Goal: Find specific page/section: Find specific page/section

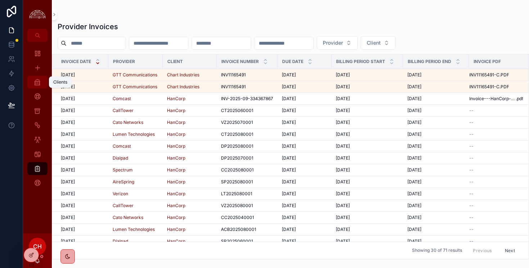
click at [38, 80] on icon "scrollable content" at bounding box center [37, 81] width 7 height 7
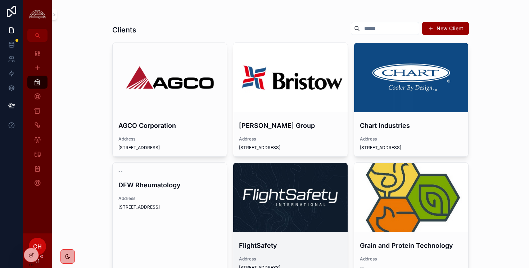
click at [282, 202] on div "scrollable content" at bounding box center [290, 197] width 114 height 69
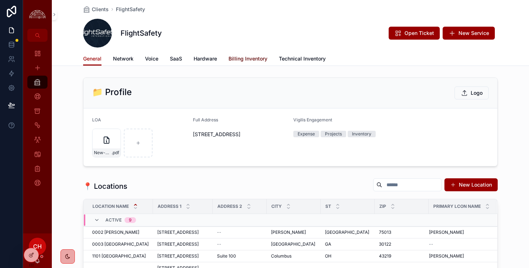
click at [252, 61] on span "Billing Inventory" at bounding box center [248, 58] width 39 height 7
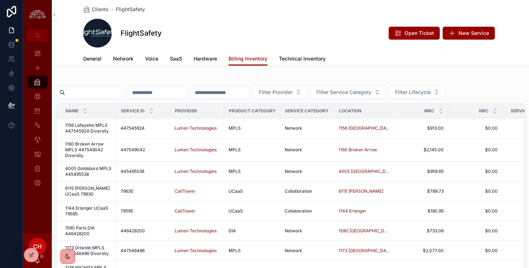
click at [99, 97] on input "scrollable content" at bounding box center [94, 92] width 59 height 10
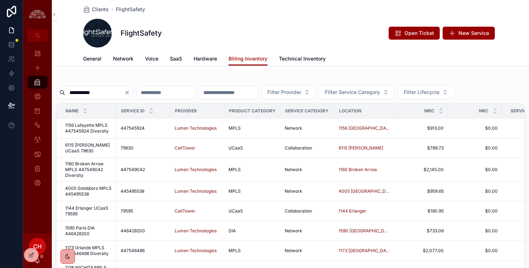
type input "**********"
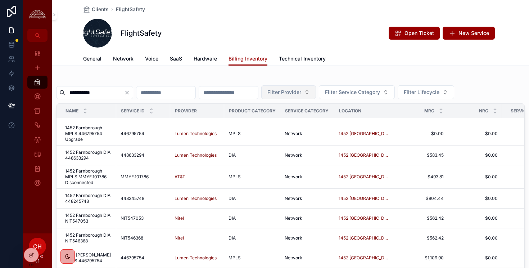
click at [301, 89] on span "Filter Provider" at bounding box center [284, 92] width 34 height 7
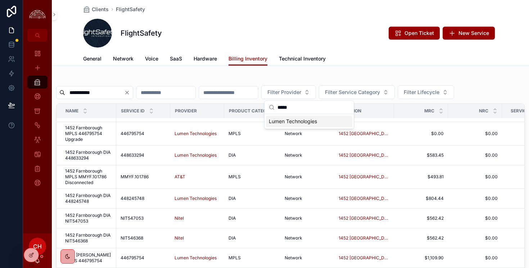
type input "*****"
click at [297, 118] on span "Lumen Technologies" at bounding box center [293, 121] width 48 height 7
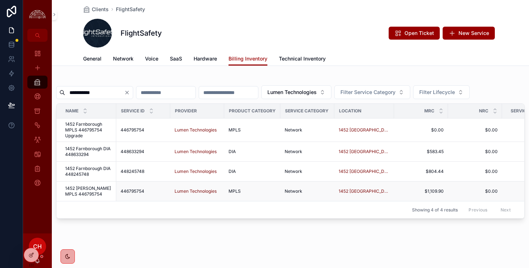
click at [107, 196] on span "1452 [PERSON_NAME] MPLS 446795754" at bounding box center [88, 191] width 47 height 12
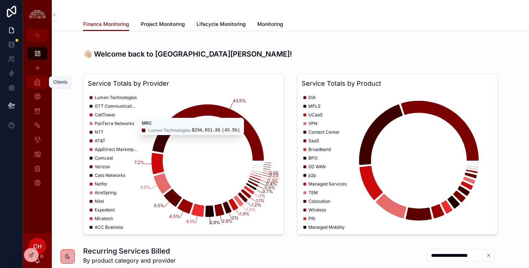
click at [37, 81] on icon "scrollable content" at bounding box center [37, 81] width 7 height 7
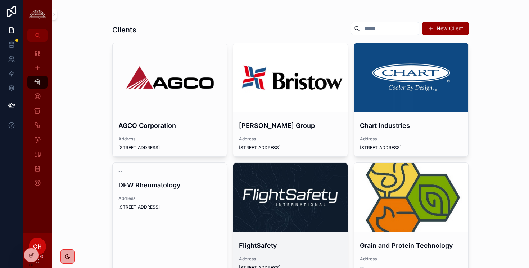
click at [296, 208] on div "scrollable content" at bounding box center [290, 197] width 114 height 69
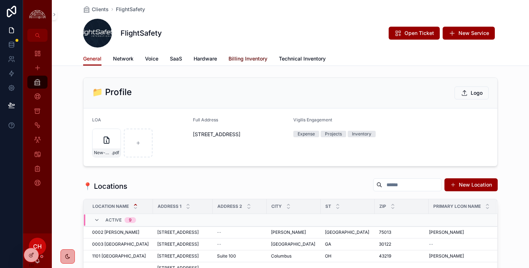
click at [243, 60] on span "Billing Inventory" at bounding box center [248, 58] width 39 height 7
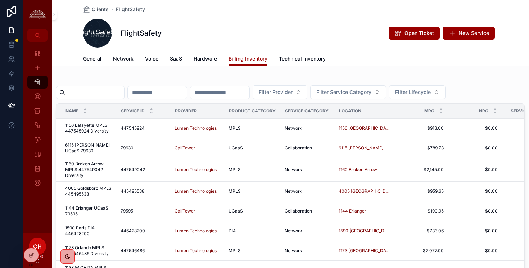
click at [97, 94] on input "scrollable content" at bounding box center [94, 92] width 59 height 10
click at [98, 59] on span "General" at bounding box center [92, 58] width 18 height 7
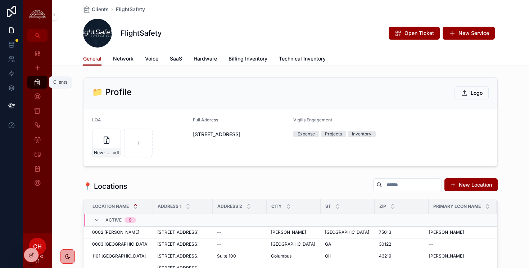
click at [41, 83] on icon "scrollable content" at bounding box center [37, 81] width 7 height 7
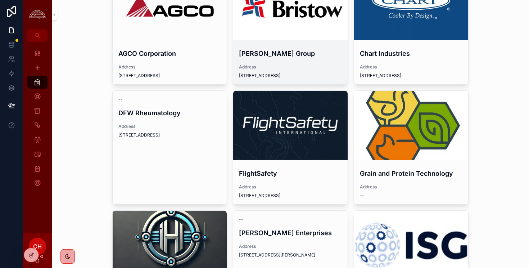
scroll to position [69, 0]
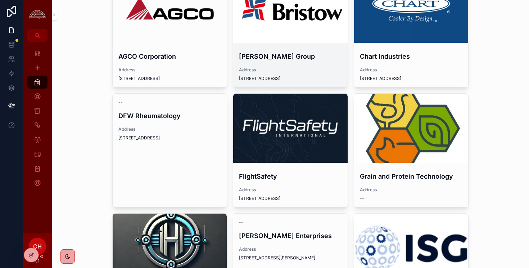
click at [247, 152] on div "scrollable content" at bounding box center [290, 128] width 114 height 69
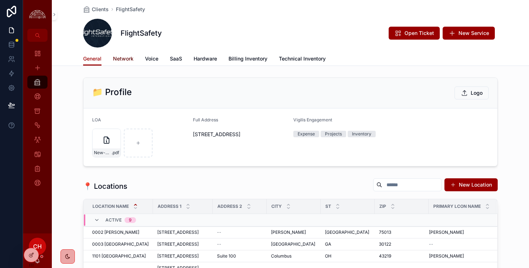
click at [120, 60] on span "Network" at bounding box center [123, 58] width 21 height 7
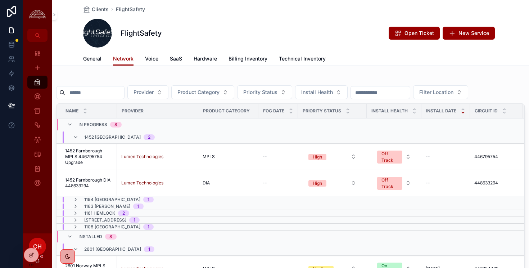
click at [79, 138] on div "1452 Farnborough 2" at bounding box center [114, 137] width 82 height 12
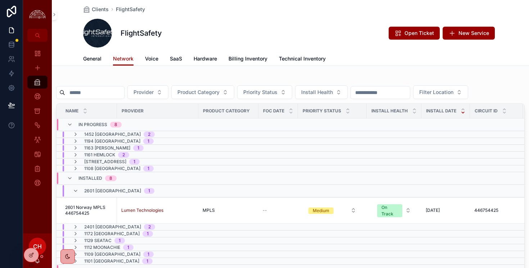
click at [76, 138] on td "1194 Houston 1" at bounding box center [157, 141] width 202 height 7
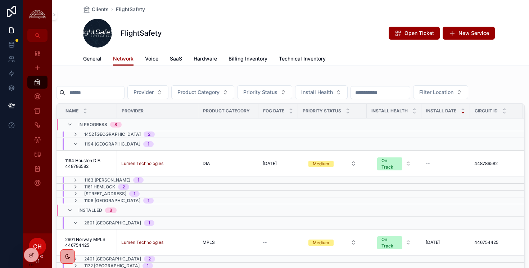
click at [72, 134] on div "1452 Farnborough 2" at bounding box center [113, 134] width 99 height 6
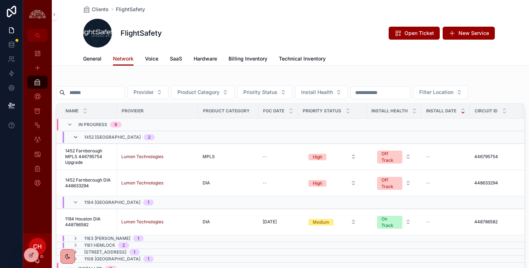
click at [74, 137] on icon "scrollable content" at bounding box center [76, 137] width 6 height 6
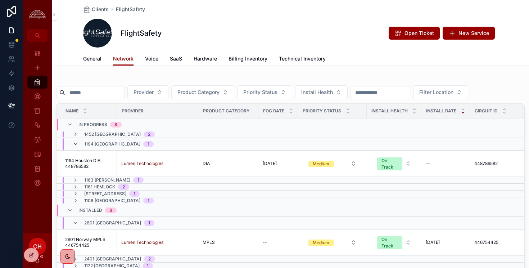
click at [75, 144] on icon "scrollable content" at bounding box center [76, 144] width 6 height 6
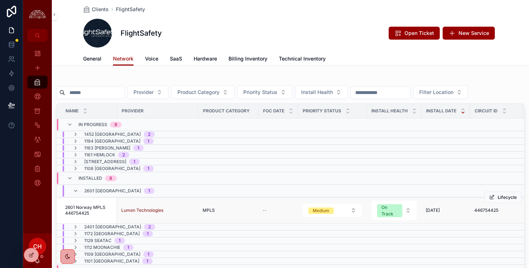
click at [102, 211] on span "2601 Norway MPLS 446754425" at bounding box center [89, 210] width 48 height 12
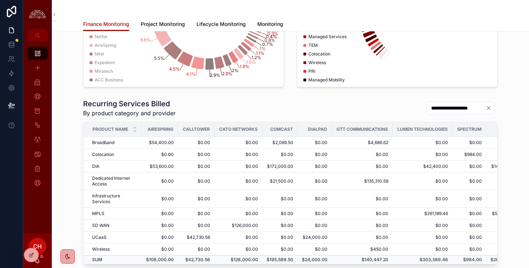
scroll to position [374, 0]
